Goal: Transaction & Acquisition: Purchase product/service

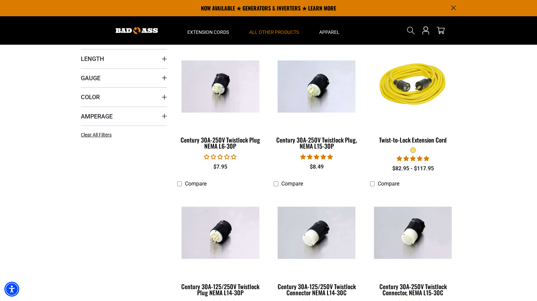
scroll to position [101, 0]
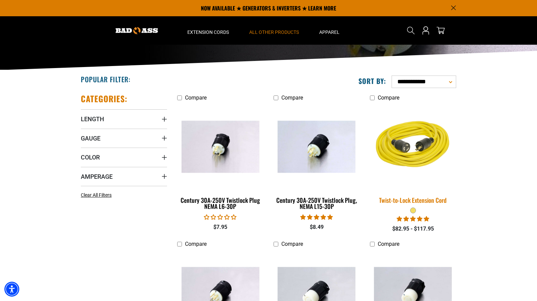
click at [418, 148] on img at bounding box center [413, 146] width 95 height 87
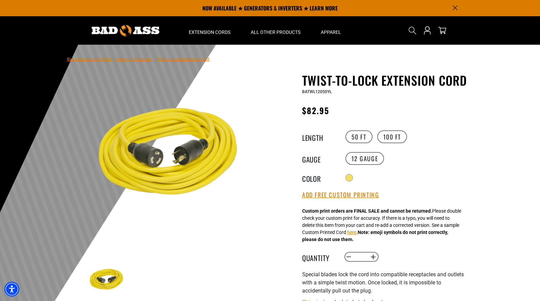
click at [156, 158] on img at bounding box center [168, 155] width 163 height 163
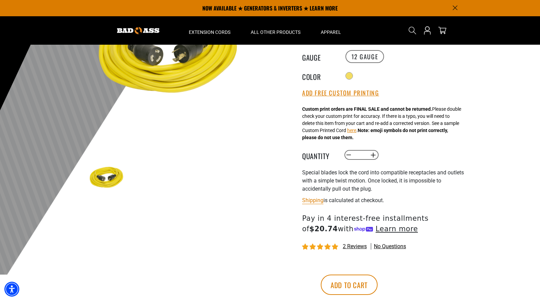
scroll to position [101, 0]
